Goal: Information Seeking & Learning: Find specific fact

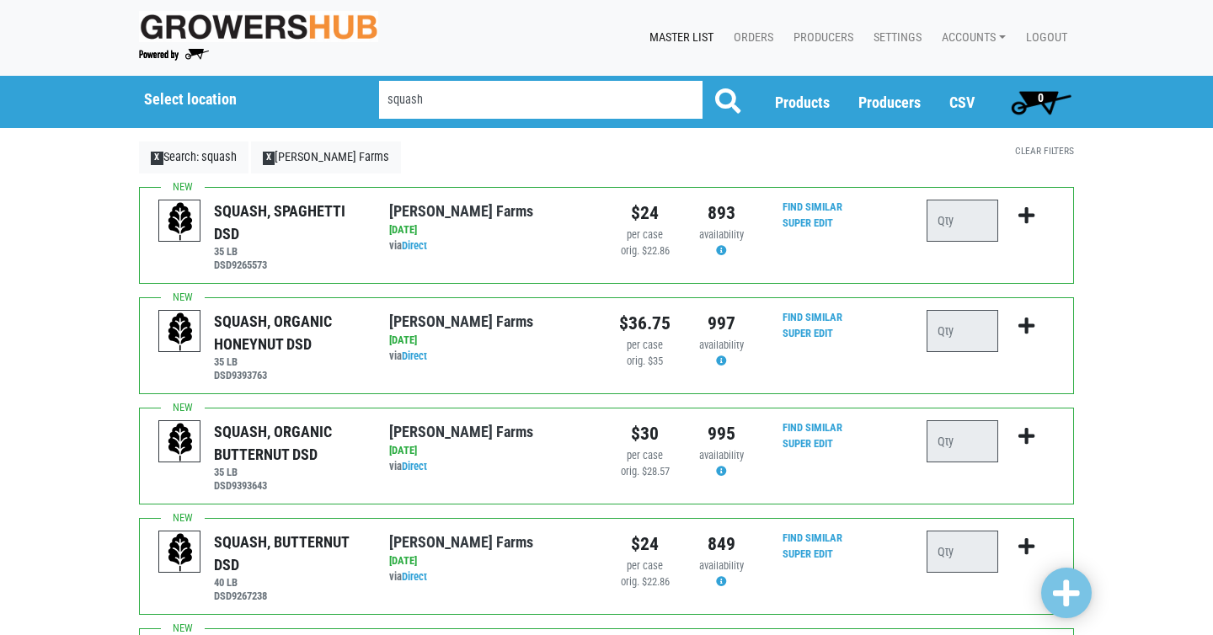
click at [468, 103] on input "squash" at bounding box center [540, 100] width 323 height 38
type input "s"
type input "white acorn"
click at [702, 81] on button at bounding box center [728, 102] width 52 height 42
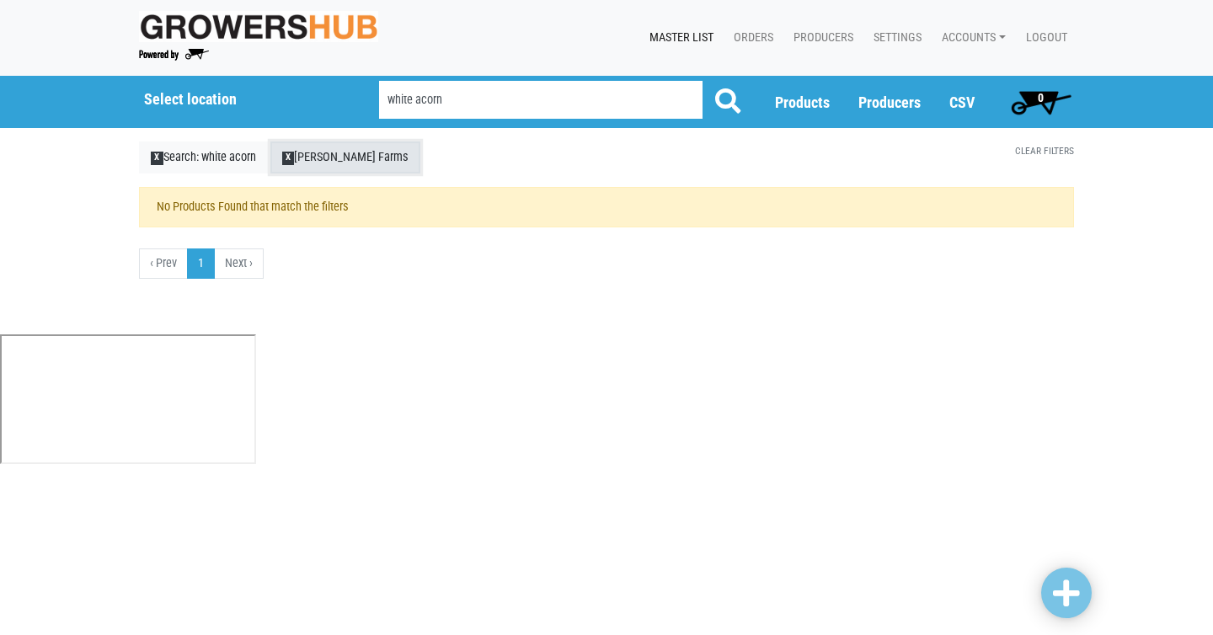
click at [295, 161] on span "X" at bounding box center [288, 158] width 13 height 13
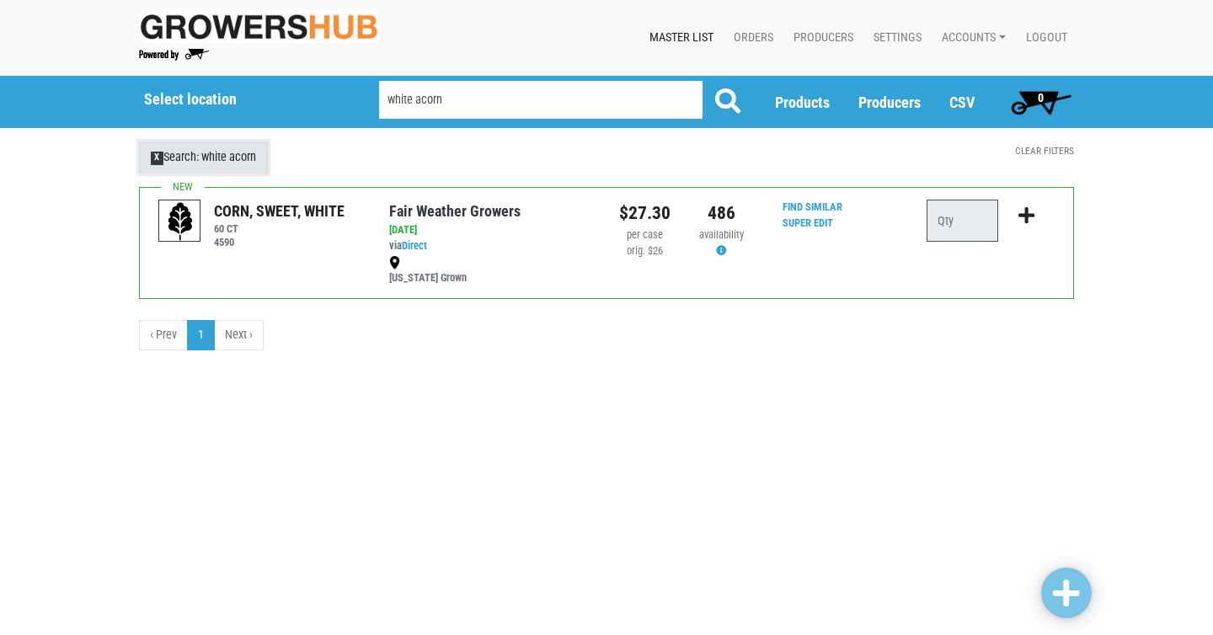
click at [155, 162] on span "X" at bounding box center [157, 158] width 13 height 13
